Goal: Task Accomplishment & Management: Use online tool/utility

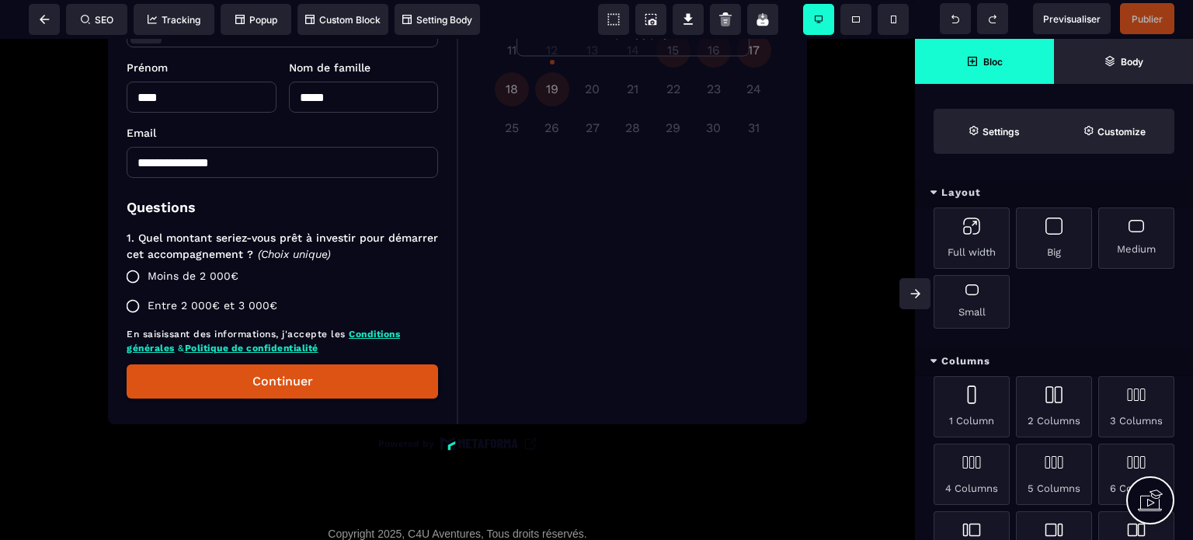
scroll to position [466, 0]
click at [464, 415] on div at bounding box center [457, 124] width 891 height 725
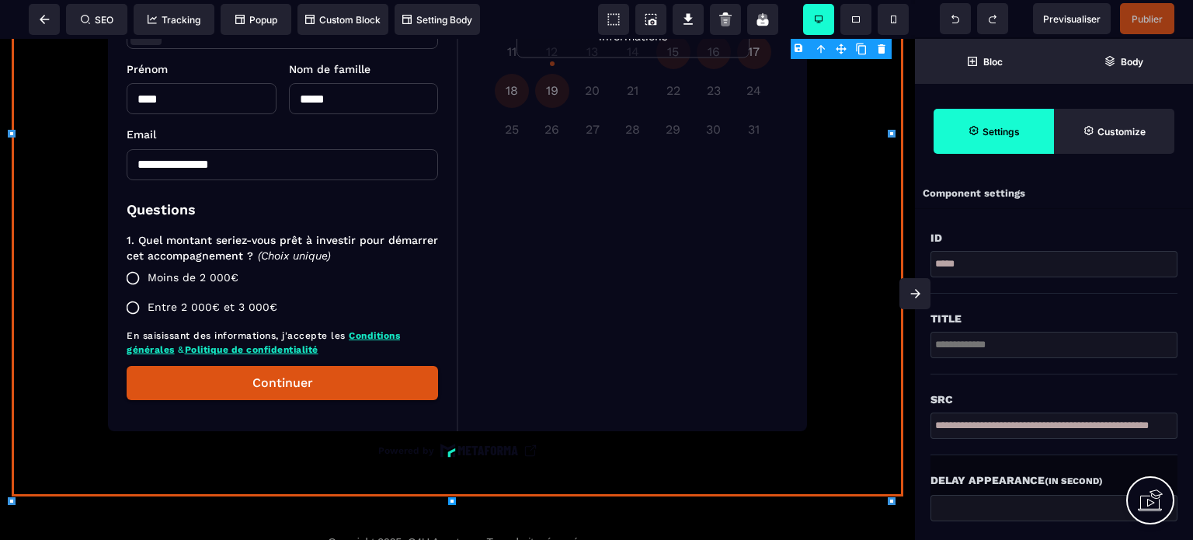
click at [452, 500] on icon at bounding box center [452, 501] width 8 height 8
click at [1139, 26] on span "Publier" at bounding box center [1147, 18] width 54 height 31
click at [519, 192] on div at bounding box center [457, 129] width 891 height 734
click at [46, 16] on icon at bounding box center [45, 19] width 10 height 9
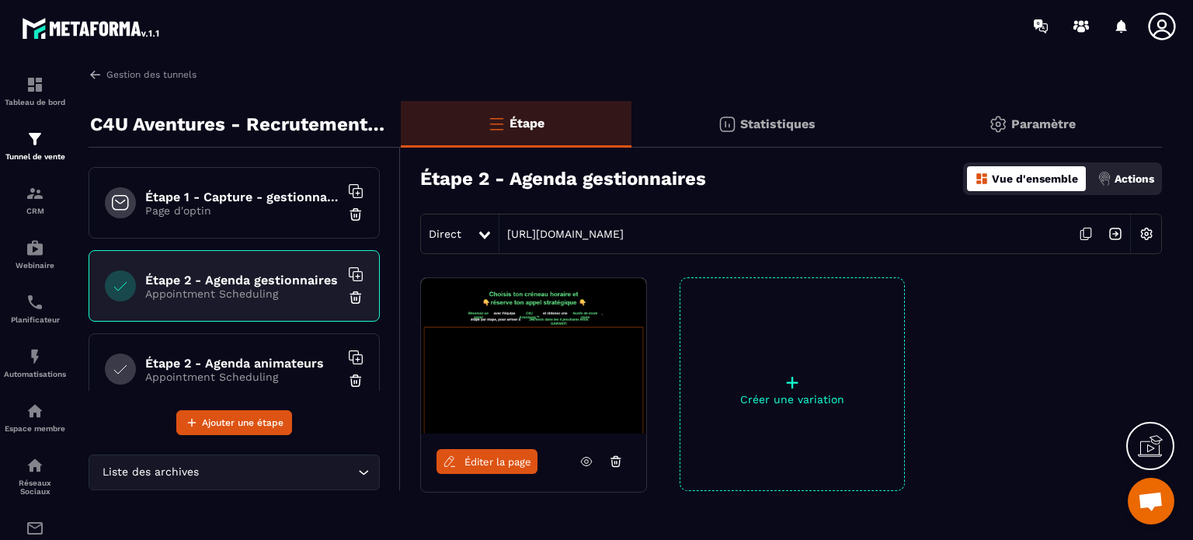
click at [242, 207] on p "Page d'optin" at bounding box center [242, 210] width 194 height 12
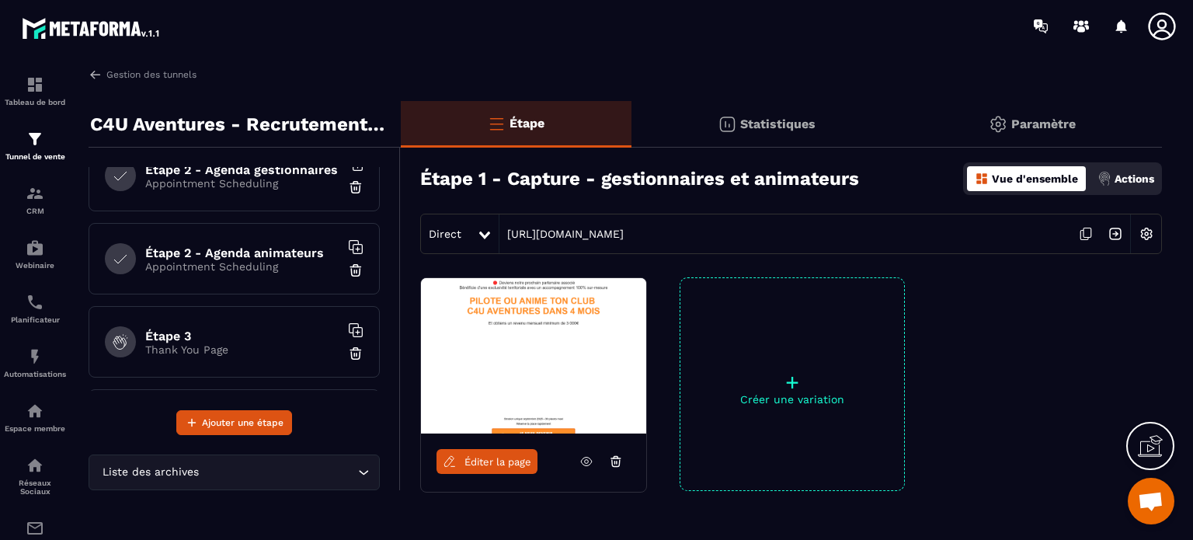
scroll to position [189, 0]
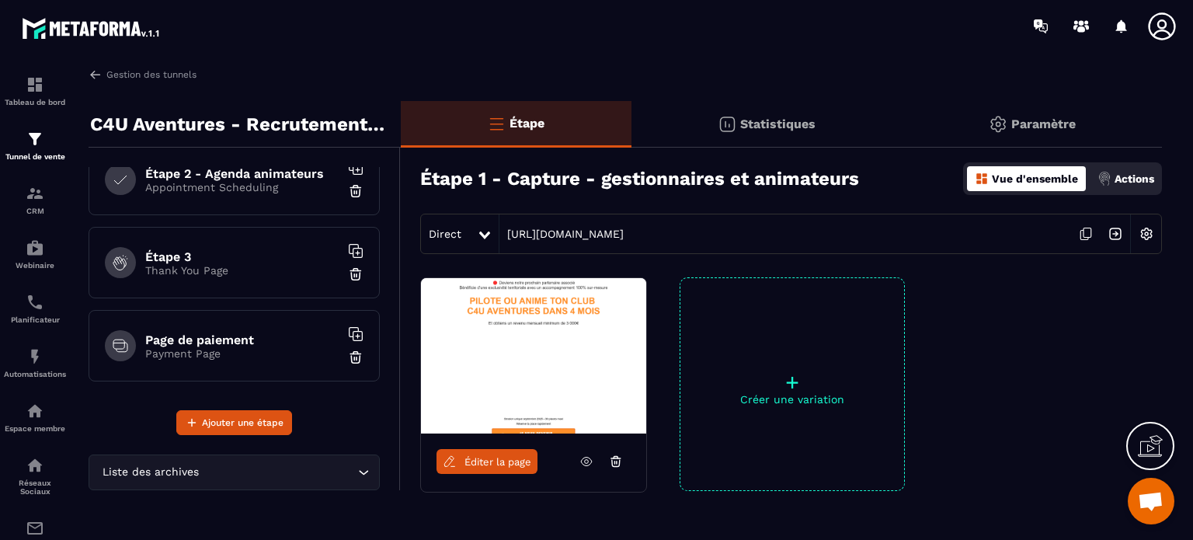
click at [208, 268] on p "Thank You Page" at bounding box center [242, 270] width 194 height 12
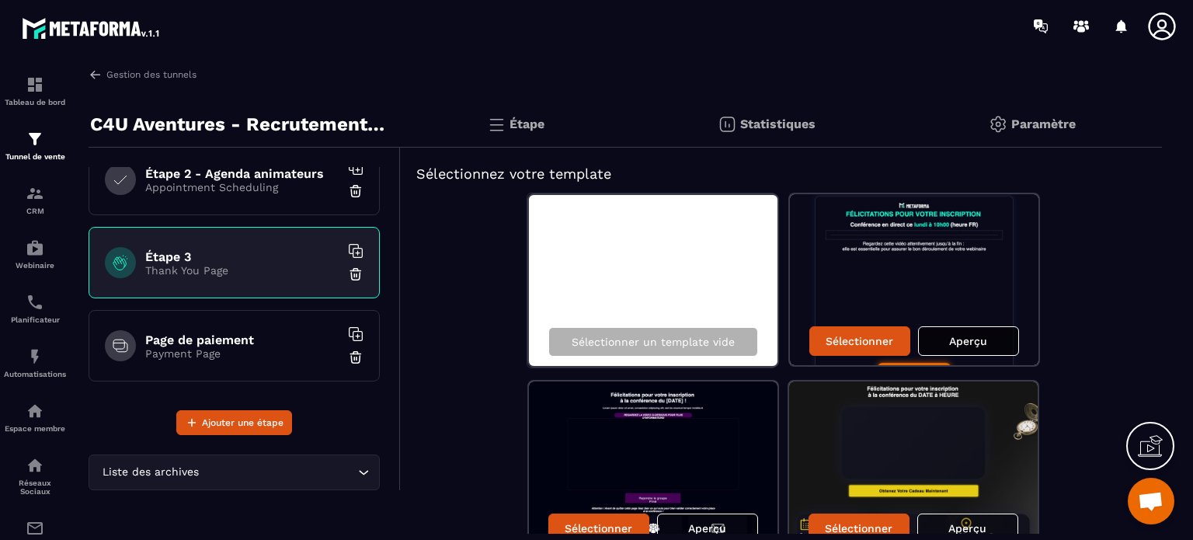
click at [957, 337] on p "Aperçu" at bounding box center [968, 341] width 38 height 12
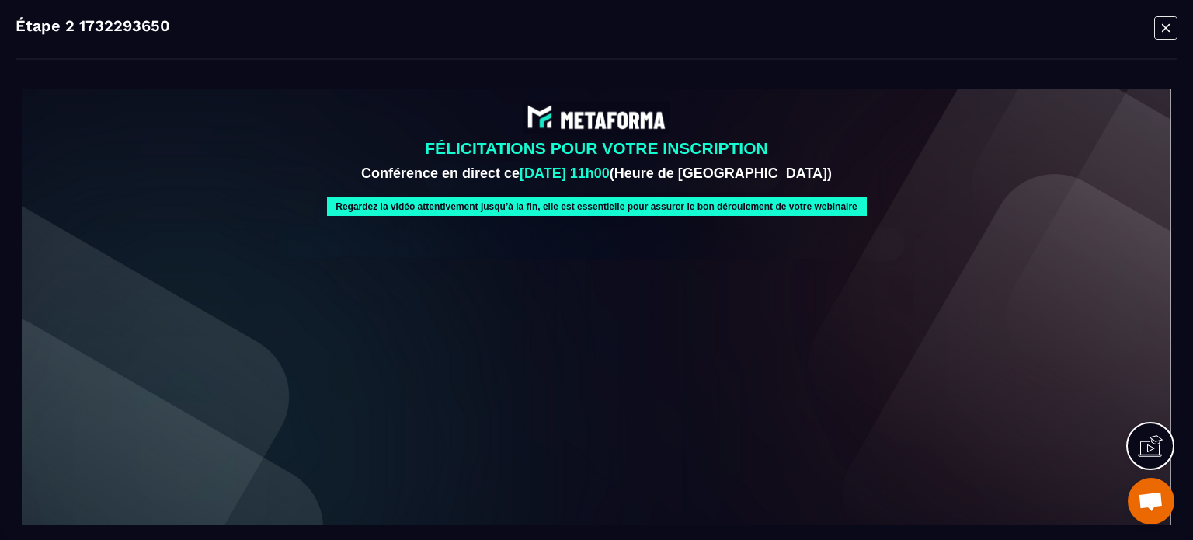
drag, startPoint x: 1183, startPoint y: 109, endPoint x: 1001, endPoint y: 153, distance: 187.7
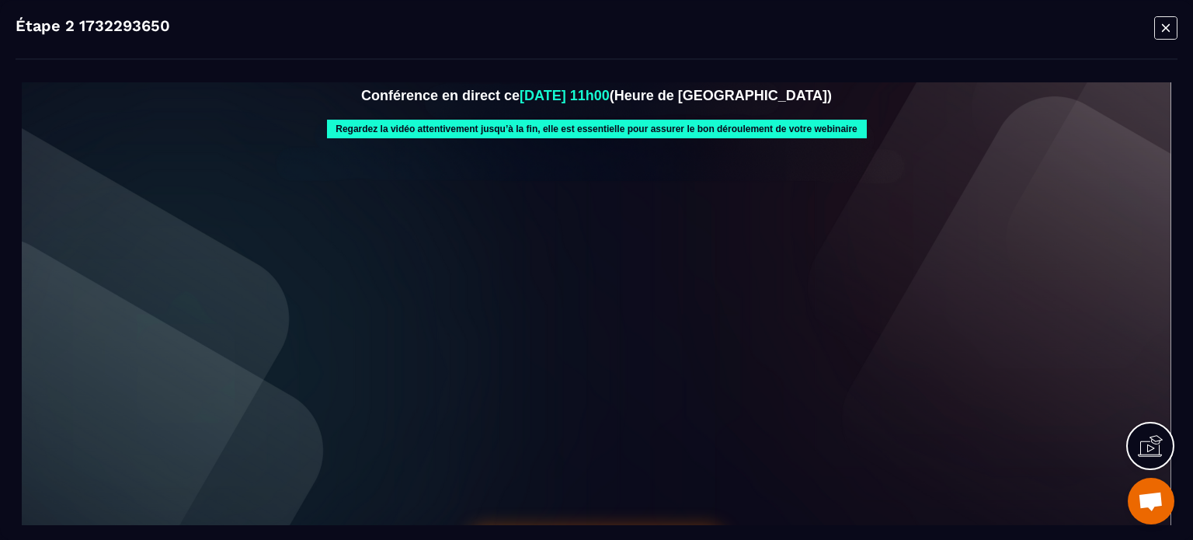
click at [1172, 30] on icon "Modal window" at bounding box center [1165, 28] width 23 height 24
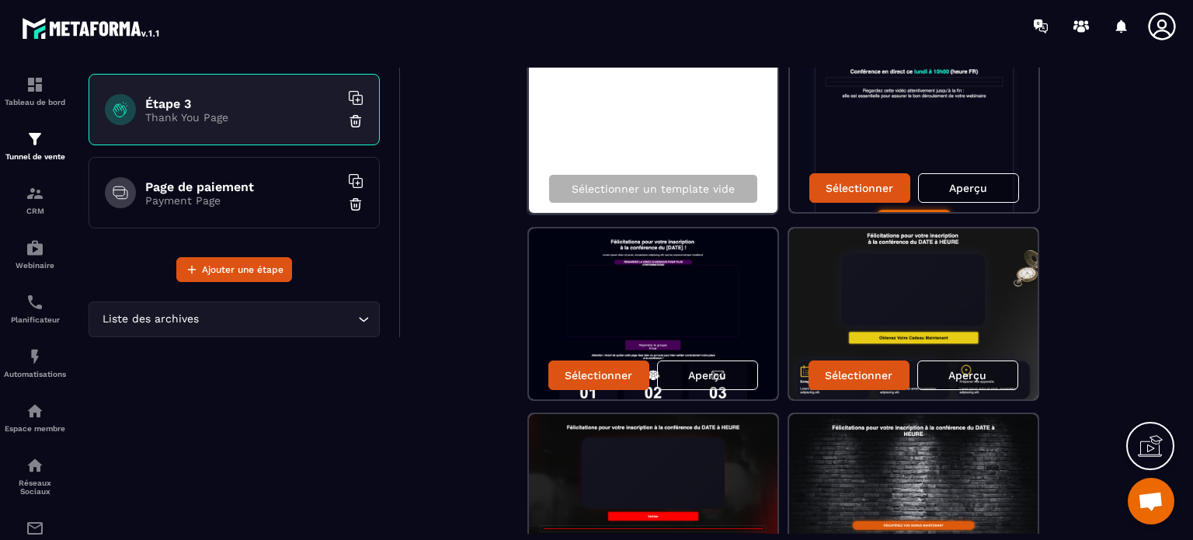
scroll to position [155, 0]
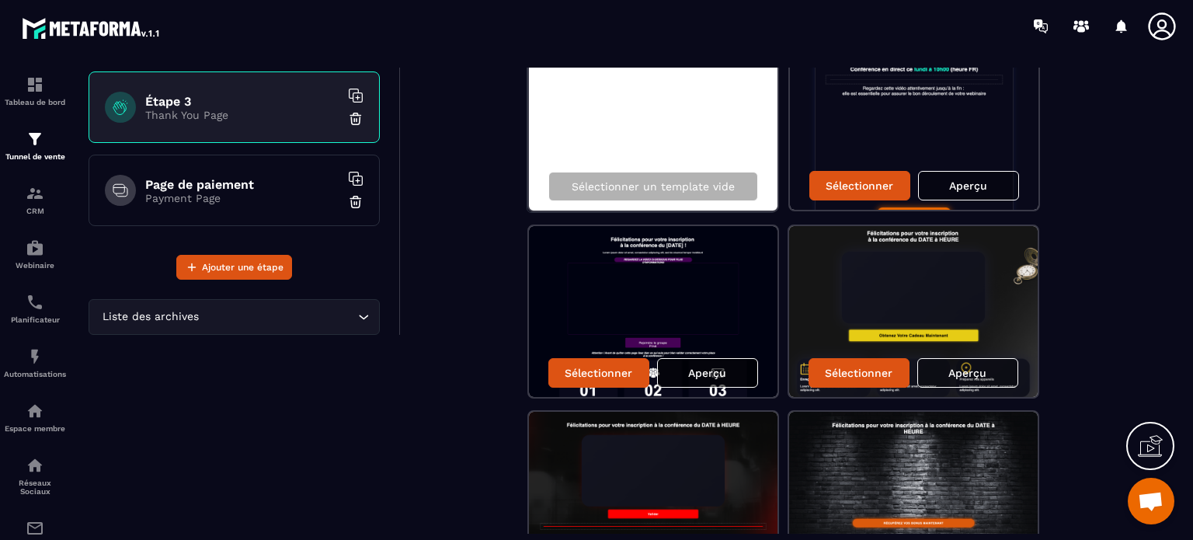
click at [694, 370] on p "Aperçu" at bounding box center [707, 372] width 38 height 12
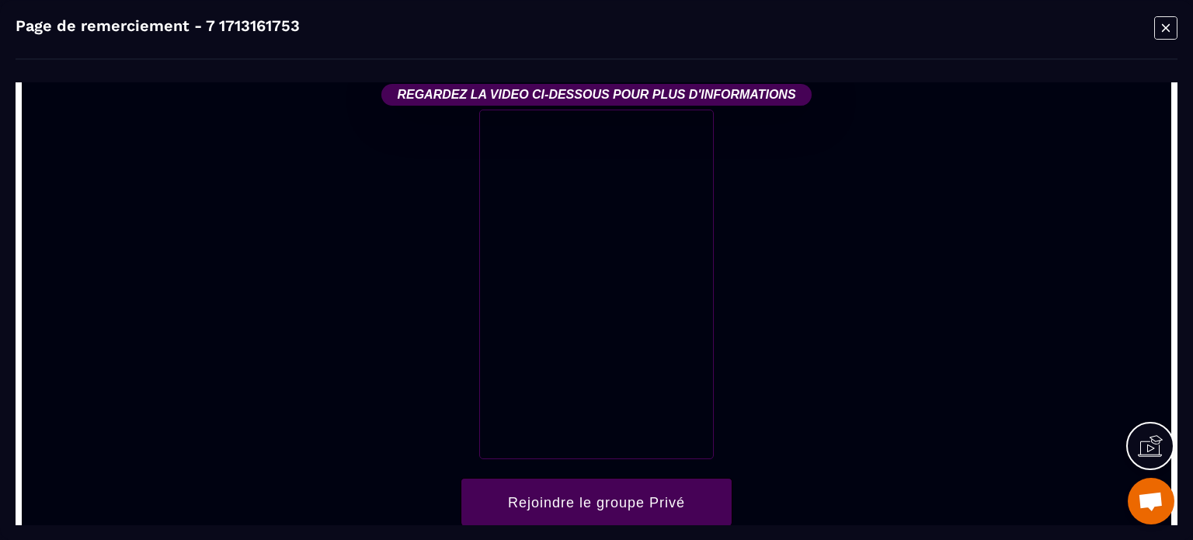
scroll to position [0, 0]
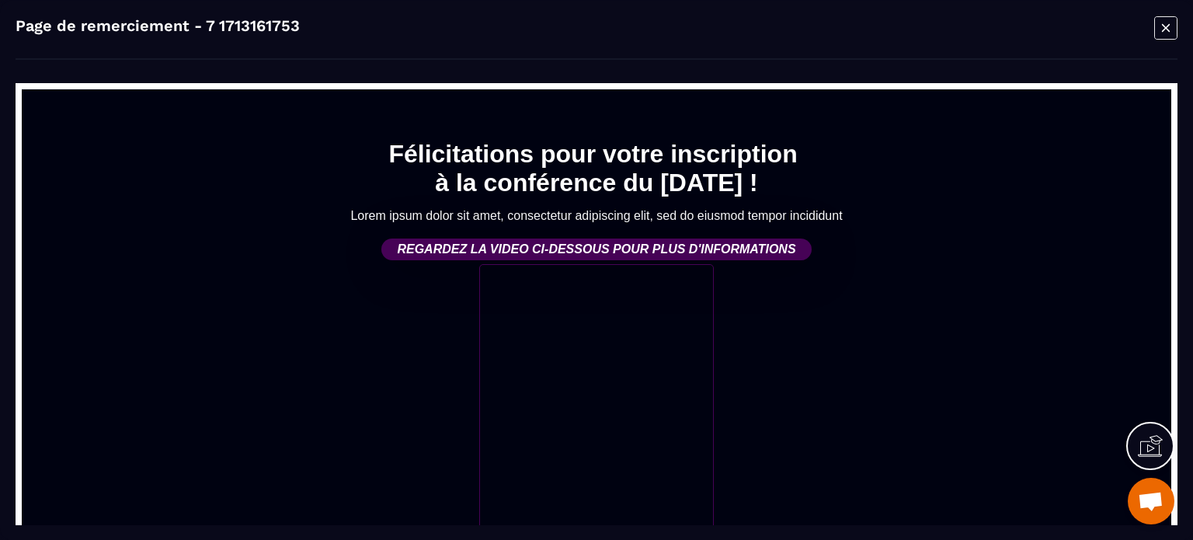
click at [1163, 26] on icon "Modal window" at bounding box center [1165, 27] width 8 height 8
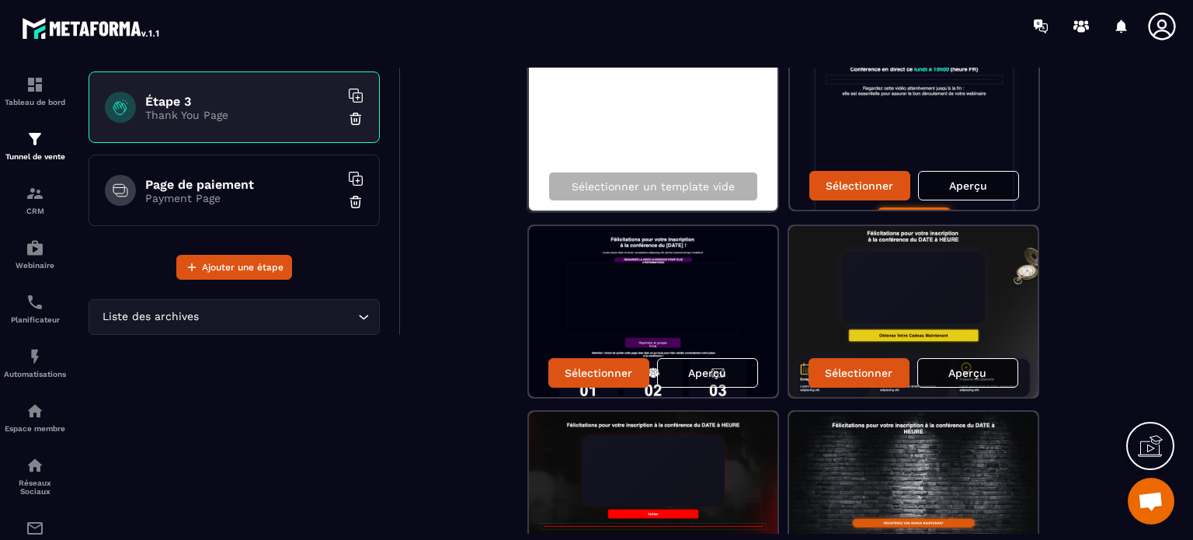
click at [966, 372] on p "Aperçu" at bounding box center [967, 372] width 38 height 12
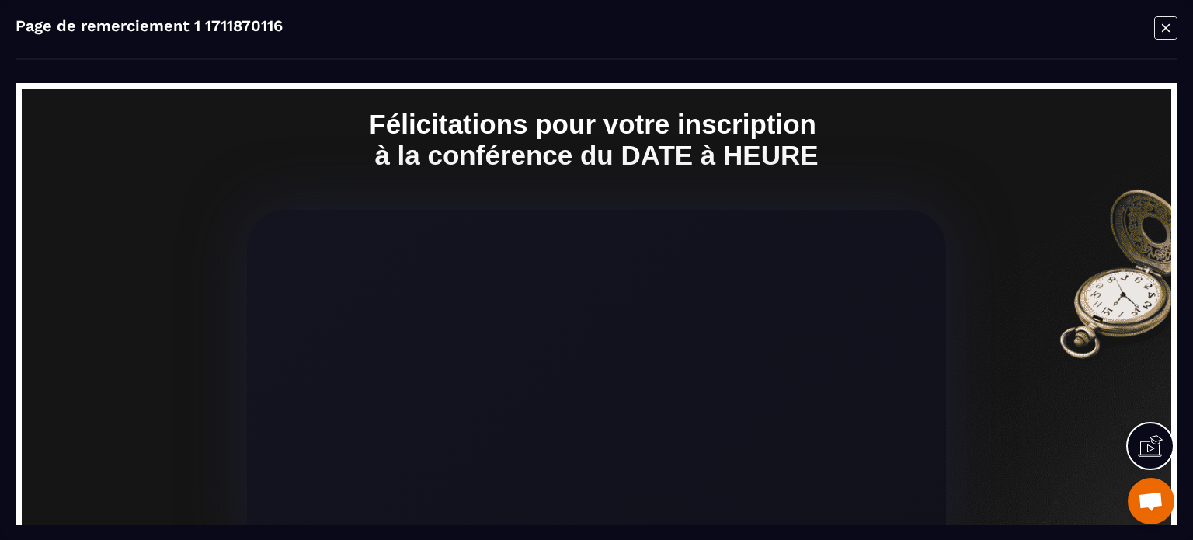
click at [1161, 26] on icon "Modal window" at bounding box center [1165, 28] width 23 height 24
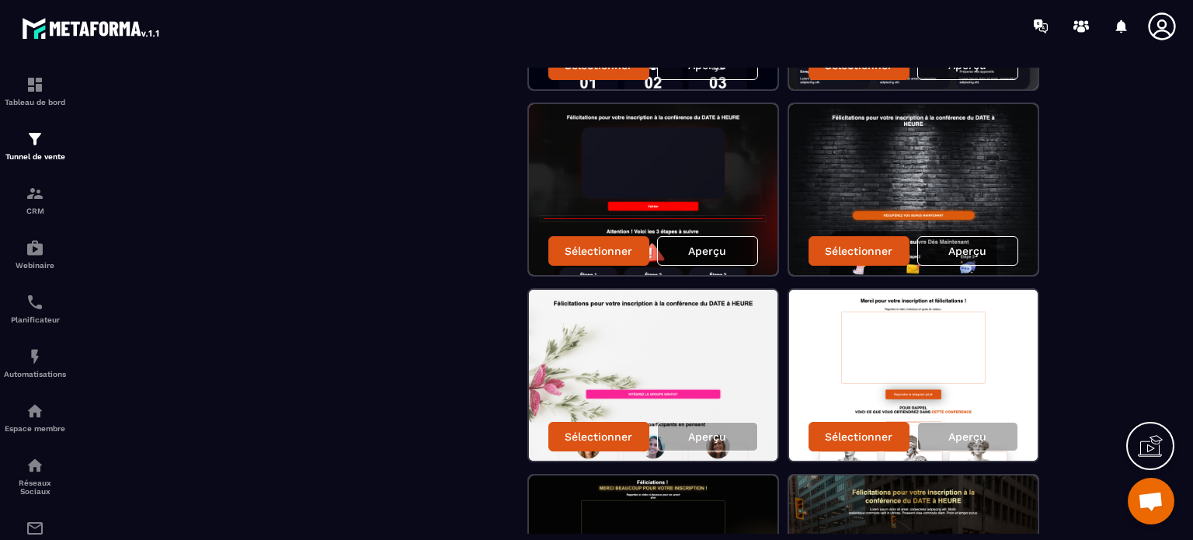
scroll to position [466, 0]
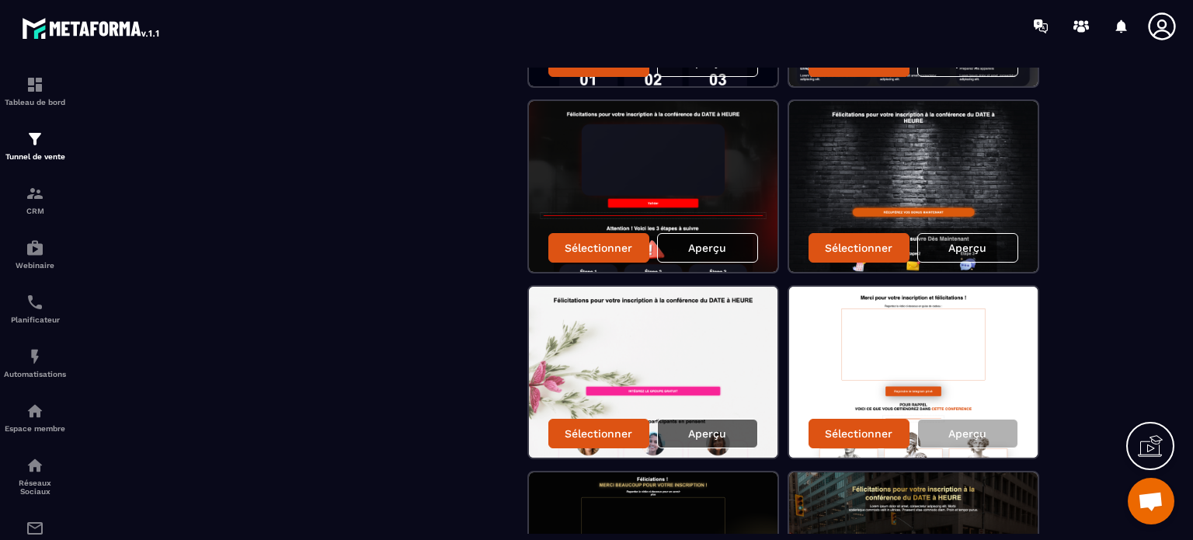
click at [712, 432] on p "Aperçu" at bounding box center [707, 433] width 38 height 12
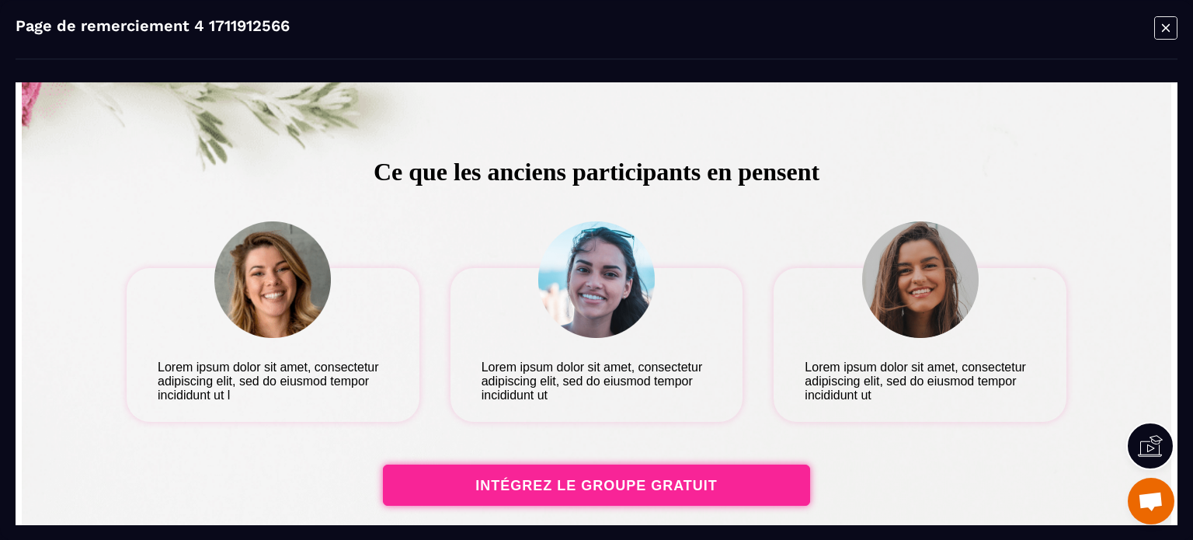
scroll to position [699, 0]
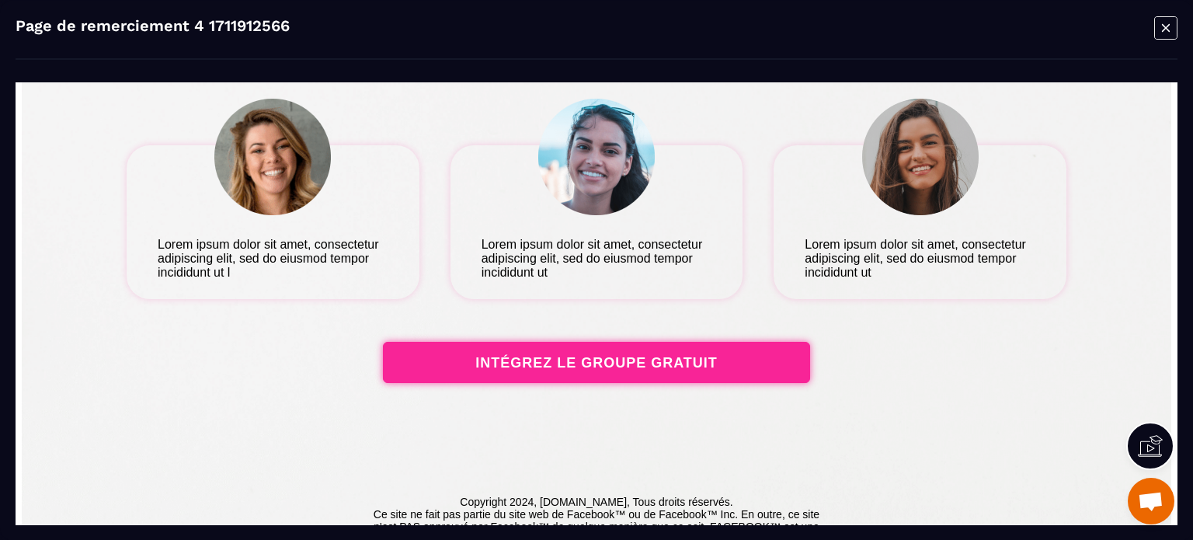
click at [1171, 23] on icon "Modal window" at bounding box center [1165, 28] width 23 height 24
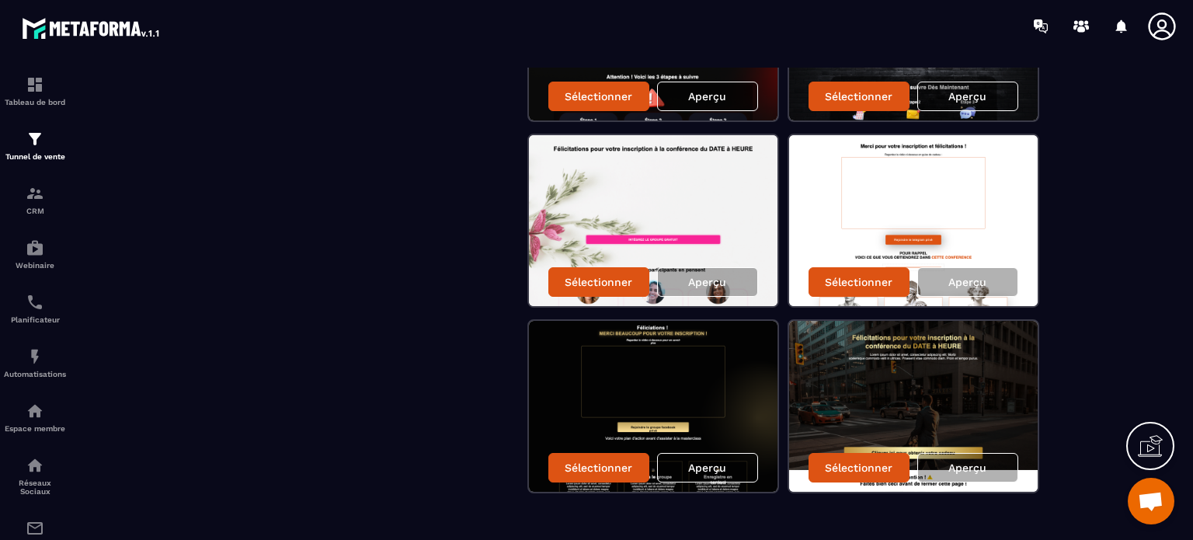
scroll to position [635, 0]
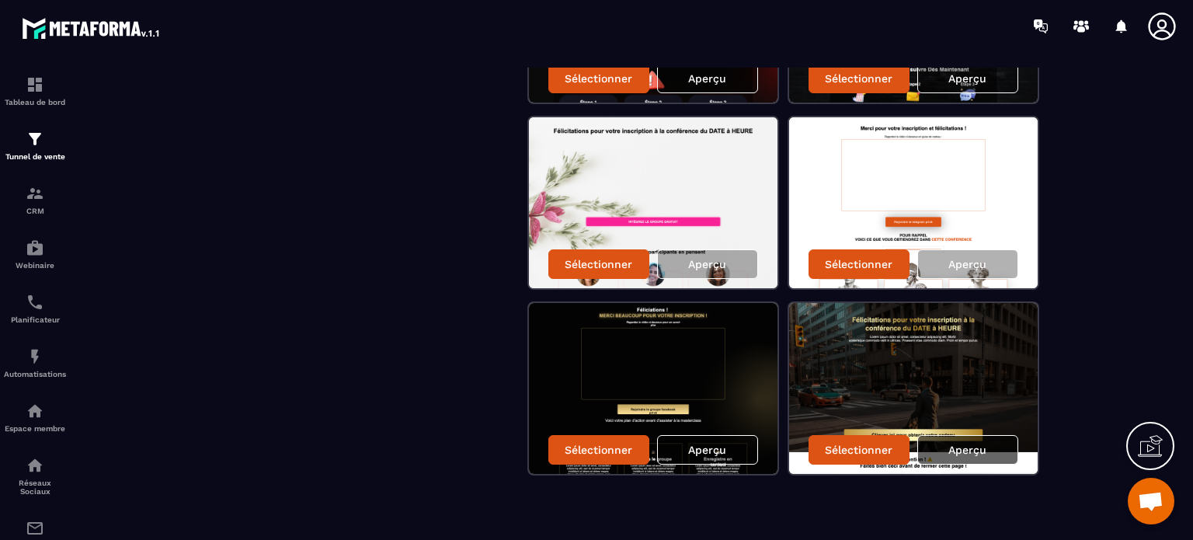
click at [966, 445] on p "Aperçu" at bounding box center [967, 449] width 38 height 12
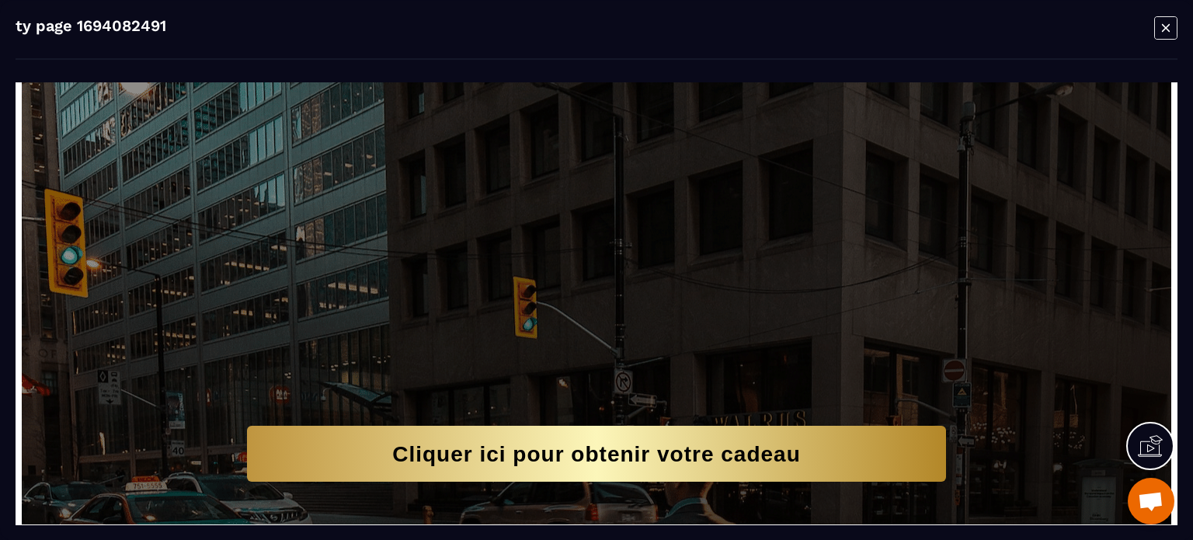
scroll to position [105, 0]
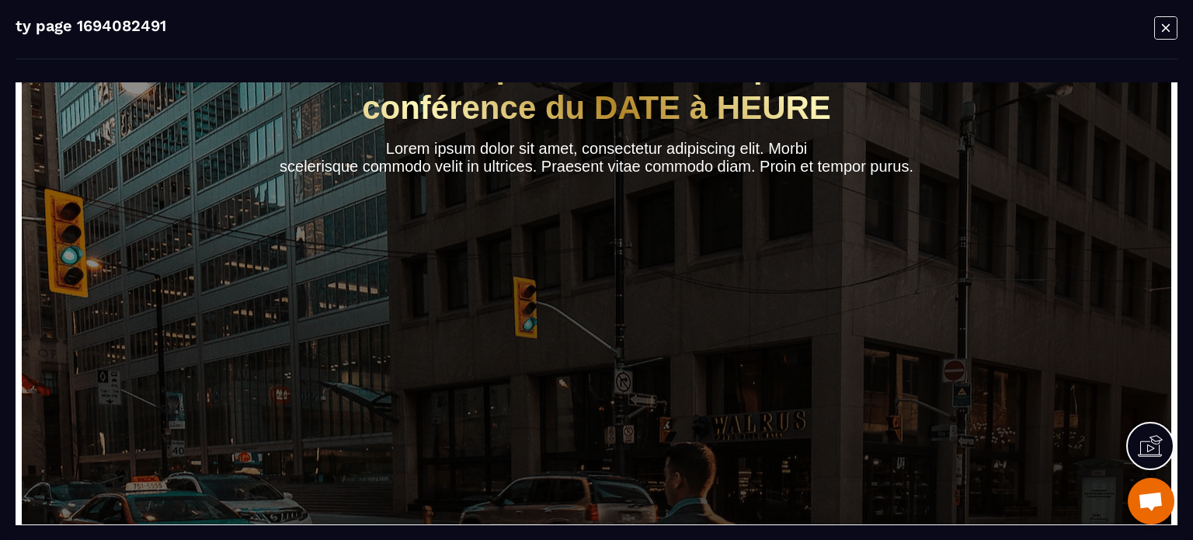
click at [1167, 28] on icon "Modal window" at bounding box center [1165, 28] width 23 height 24
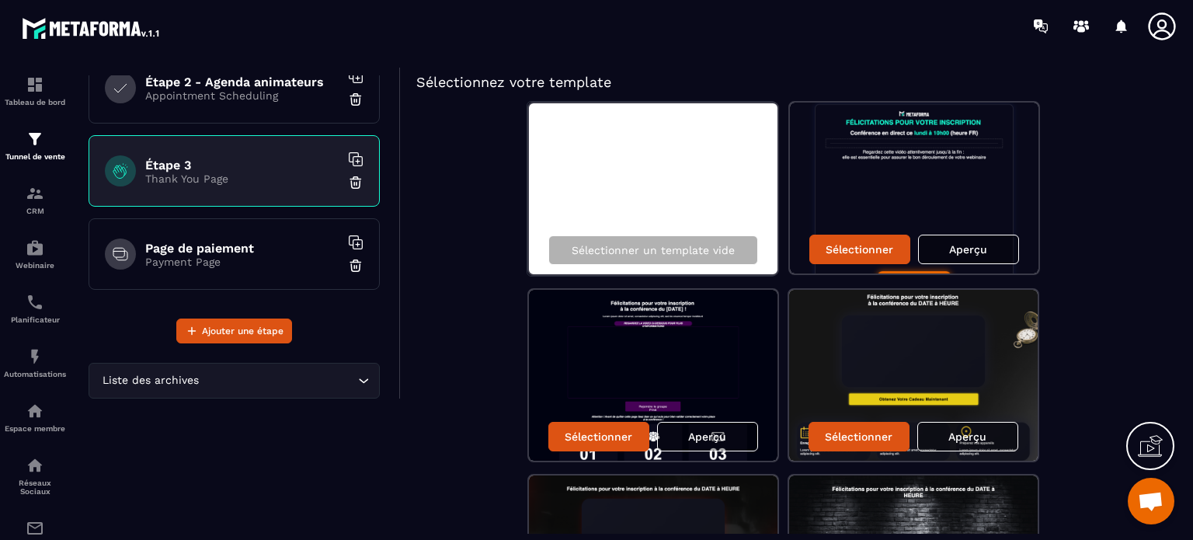
scroll to position [14, 0]
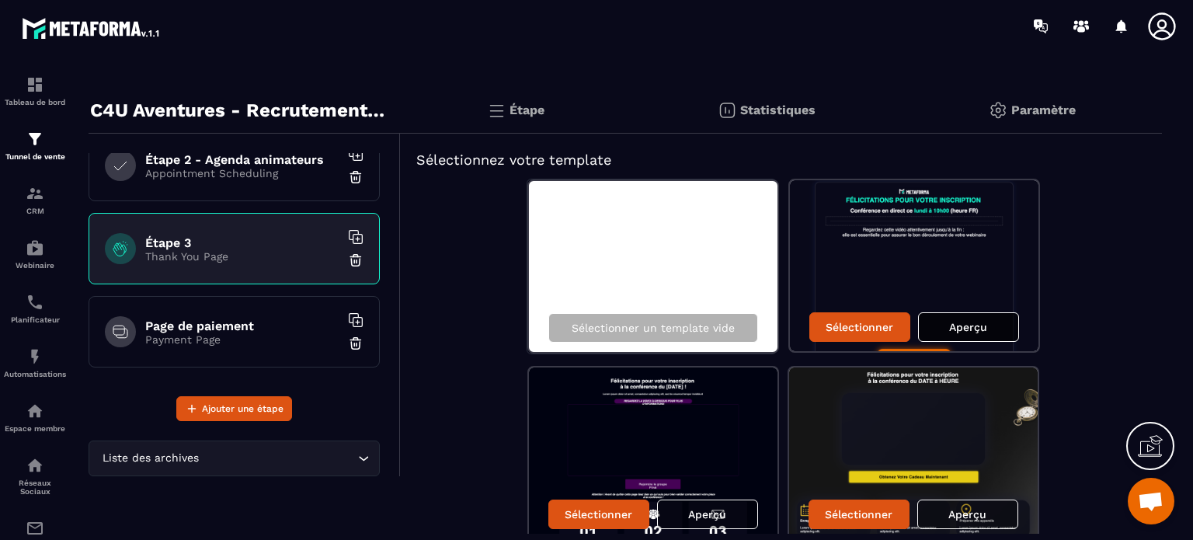
click at [984, 323] on p "Aperçu" at bounding box center [968, 327] width 38 height 12
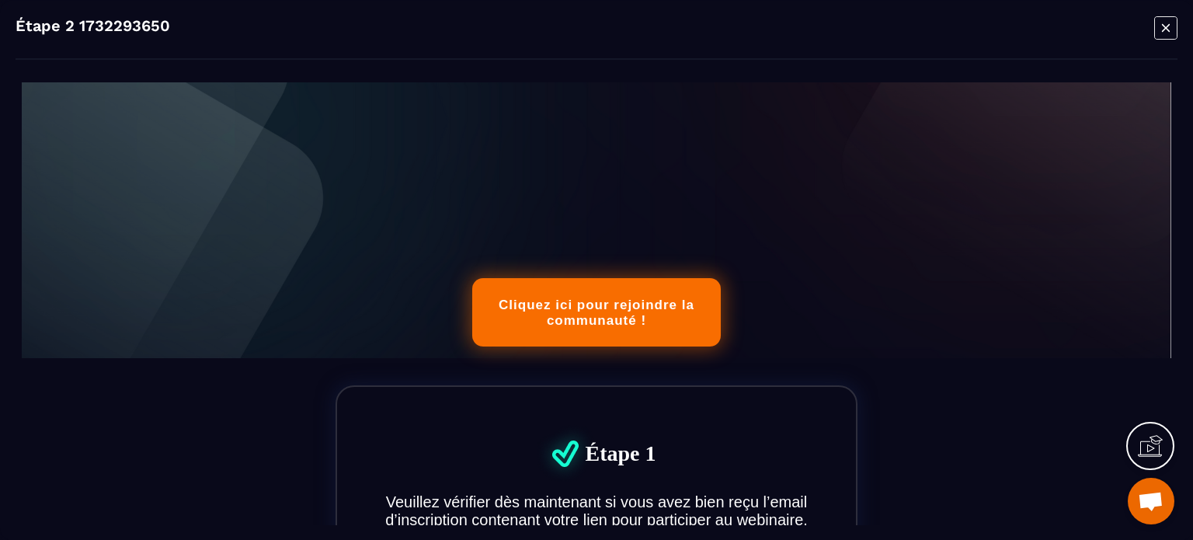
scroll to position [106, 0]
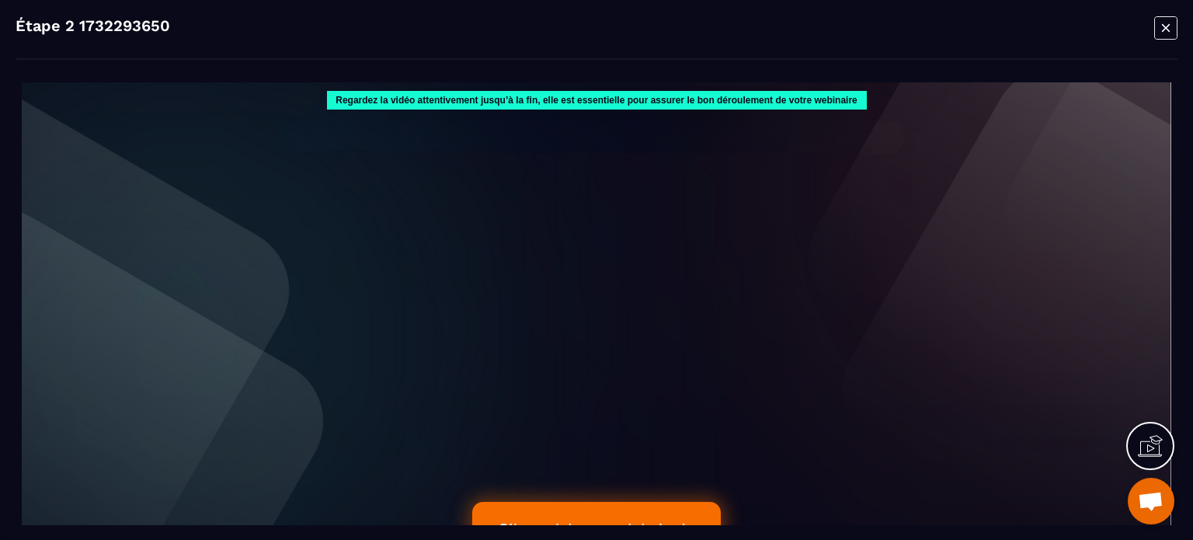
click at [1168, 30] on icon "Modal window" at bounding box center [1165, 27] width 8 height 8
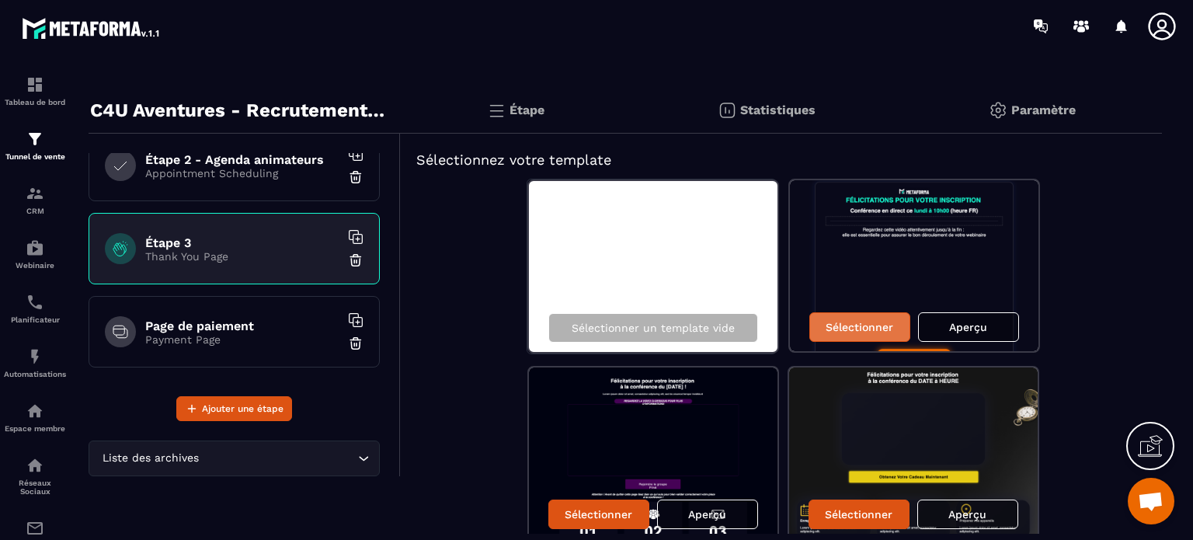
click at [875, 330] on p "Sélectionner" at bounding box center [859, 327] width 68 height 12
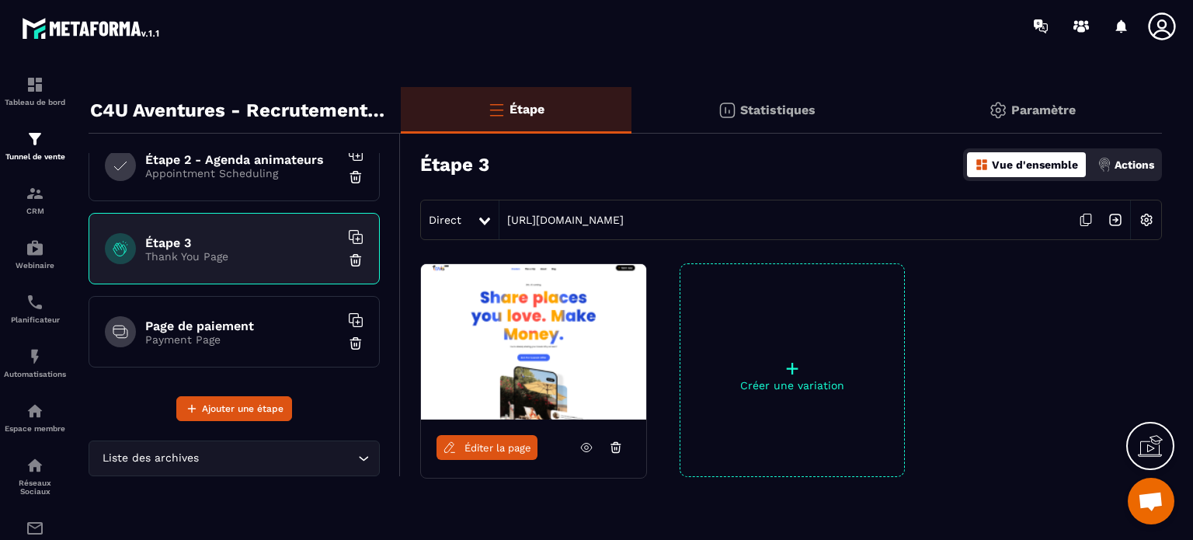
click at [507, 446] on span "Éditer la page" at bounding box center [497, 448] width 67 height 12
